Goal: Download file/media

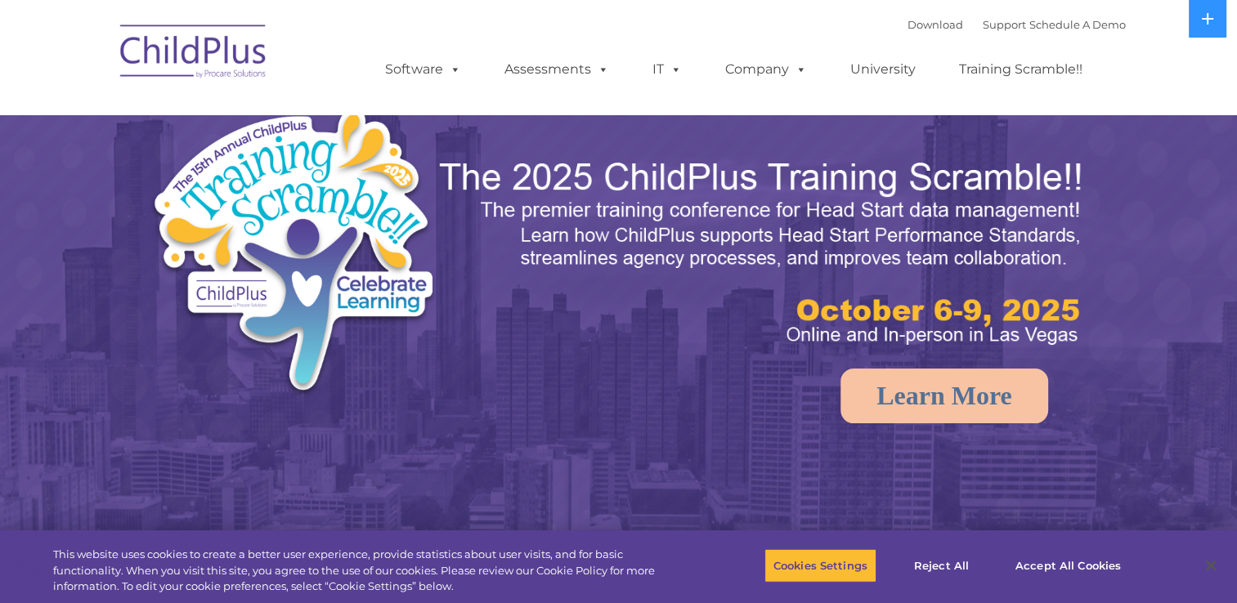
select select "MEDIUM"
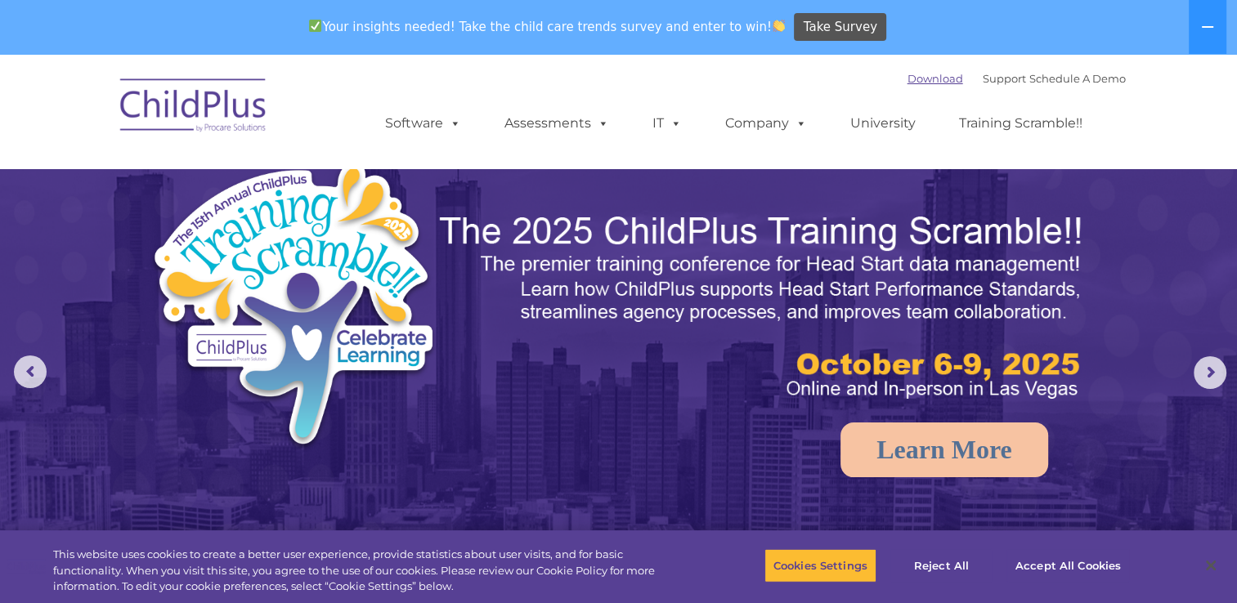
click at [907, 80] on link "Download" at bounding box center [935, 78] width 56 height 13
click at [1202, 30] on icon at bounding box center [1207, 26] width 13 height 13
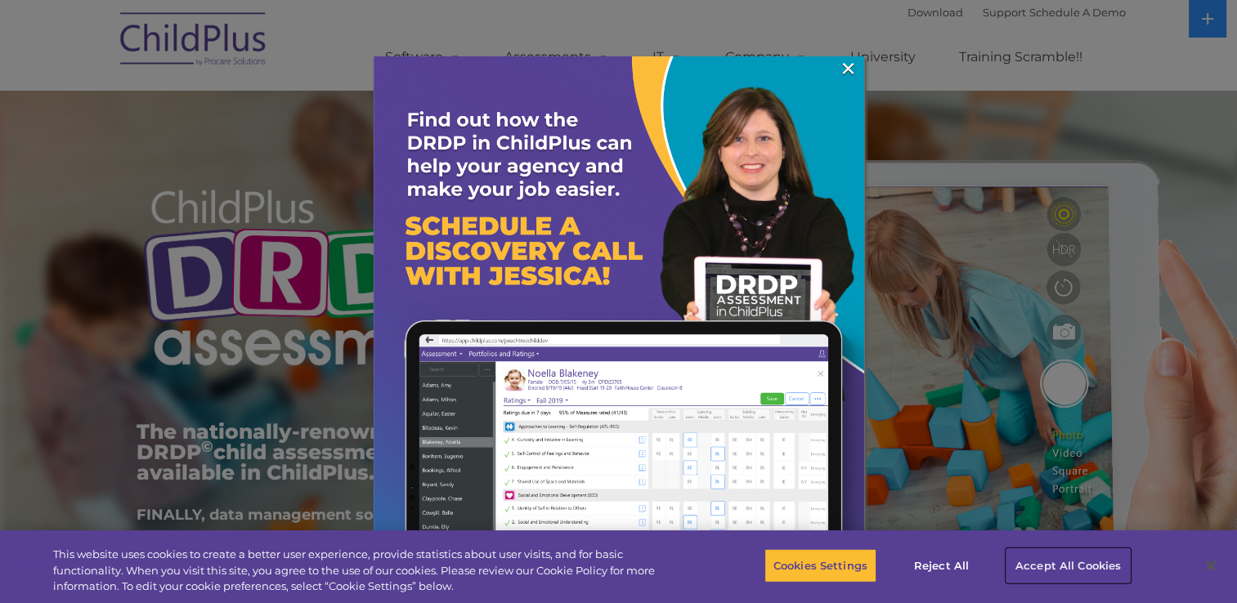
click at [1073, 567] on button "Accept All Cookies" at bounding box center [1067, 566] width 123 height 34
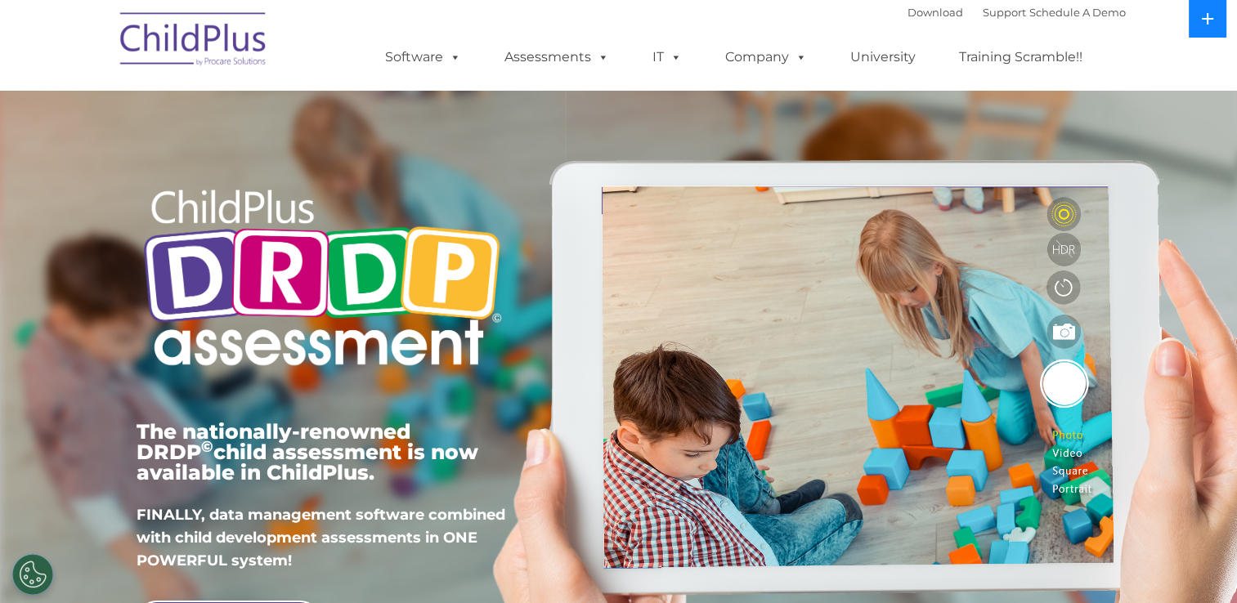
click at [1210, 22] on icon at bounding box center [1207, 18] width 13 height 13
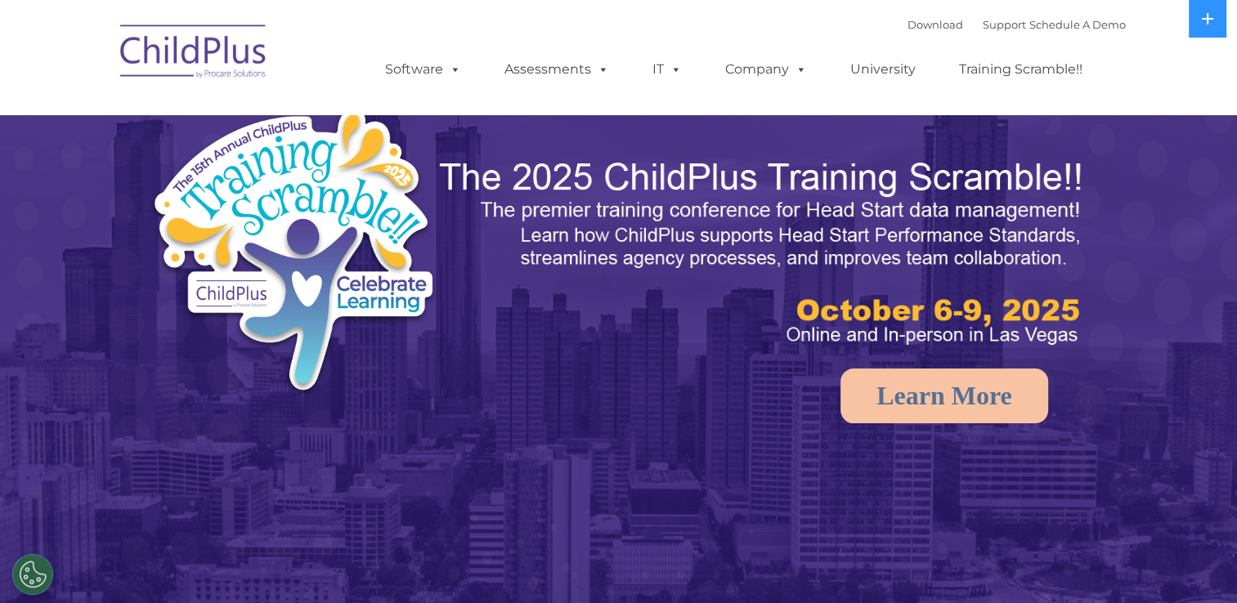
select select "MEDIUM"
